Goal: Information Seeking & Learning: Find specific fact

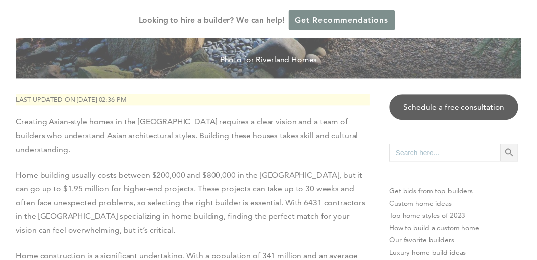
scroll to position [10, 0]
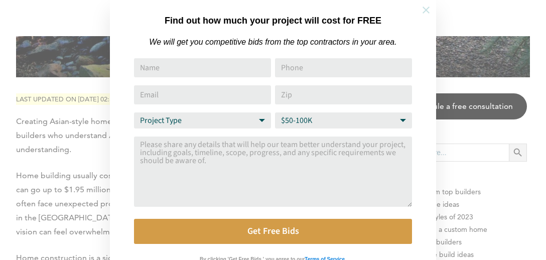
click at [428, 8] on icon at bounding box center [426, 10] width 7 height 7
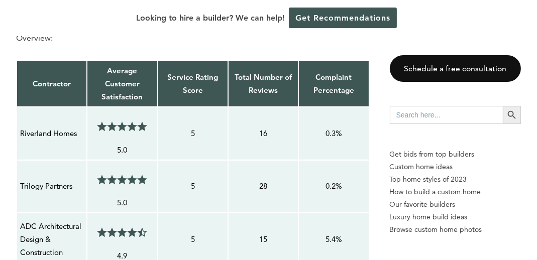
scroll to position [742, 0]
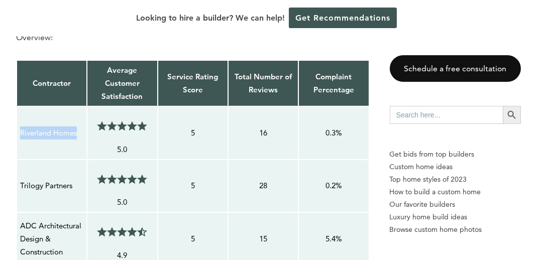
drag, startPoint x: 81, startPoint y: 86, endPoint x: 20, endPoint y: 79, distance: 61.6
click at [20, 126] on p "Riverland Homes" at bounding box center [51, 132] width 63 height 13
copy p "Riverland Homes"
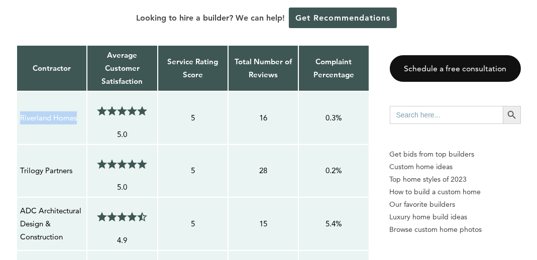
scroll to position [758, 0]
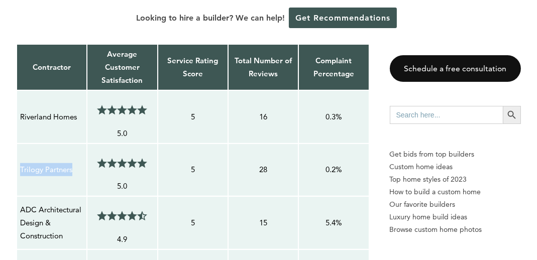
drag, startPoint x: 76, startPoint y: 117, endPoint x: 20, endPoint y: 111, distance: 56.0
click at [20, 163] on p "Trilogy Partners" at bounding box center [51, 169] width 63 height 13
copy p "Trilogy Partners"
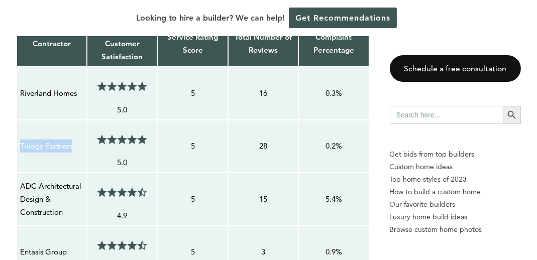
scroll to position [779, 0]
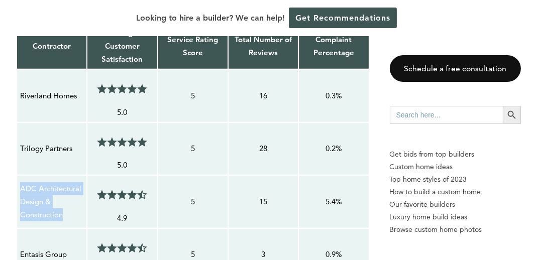
drag, startPoint x: 67, startPoint y: 161, endPoint x: 18, endPoint y: 137, distance: 55.2
click at [18, 175] on td "ADC Architectural Design & Construction" at bounding box center [52, 201] width 70 height 53
copy p "ADC Architectural Design & Construction"
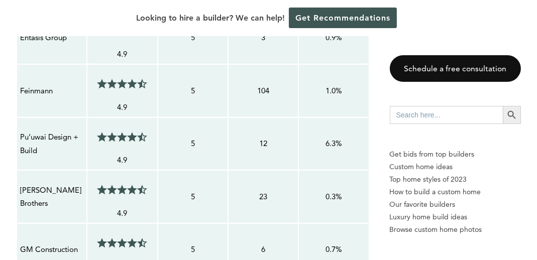
scroll to position [995, 0]
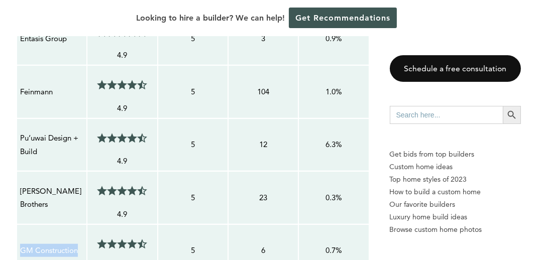
drag, startPoint x: 80, startPoint y: 193, endPoint x: 21, endPoint y: 188, distance: 59.9
click at [21, 244] on p "GM Construction" at bounding box center [51, 250] width 63 height 13
copy p "GM Construction"
